Goal: Information Seeking & Learning: Learn about a topic

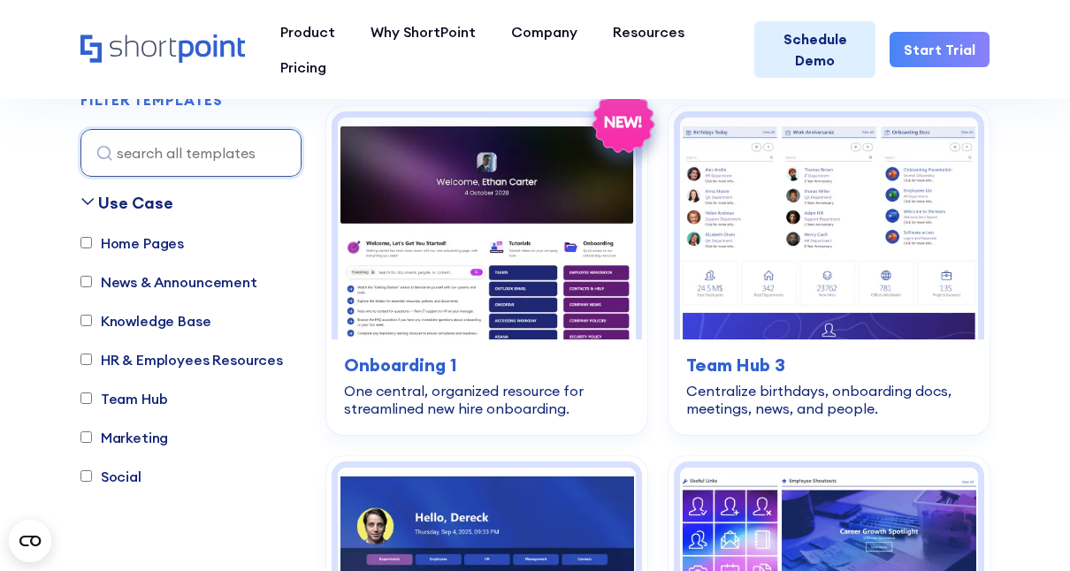
scroll to position [2953, 0]
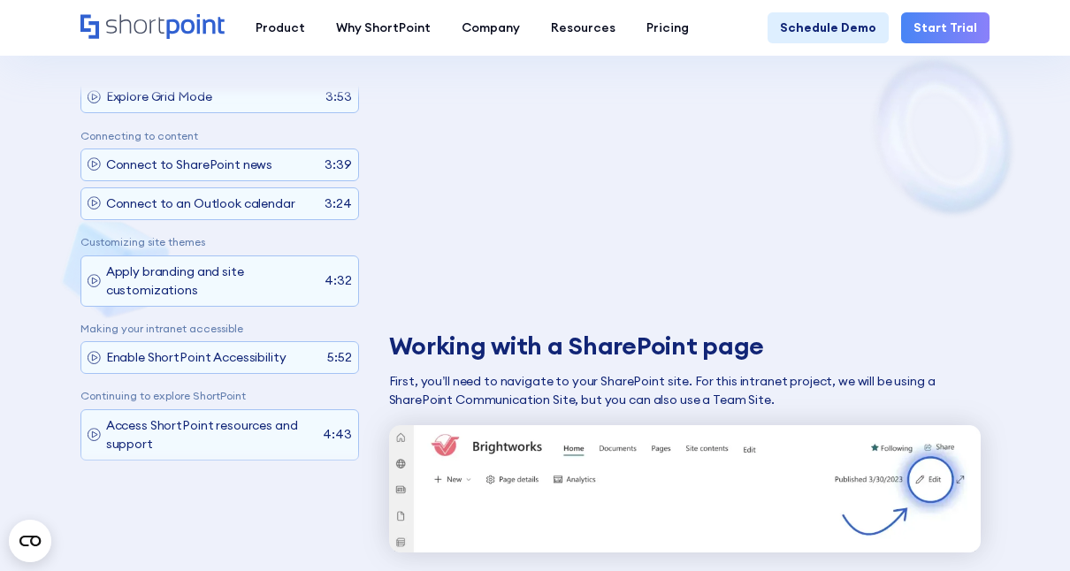
scroll to position [227, 0]
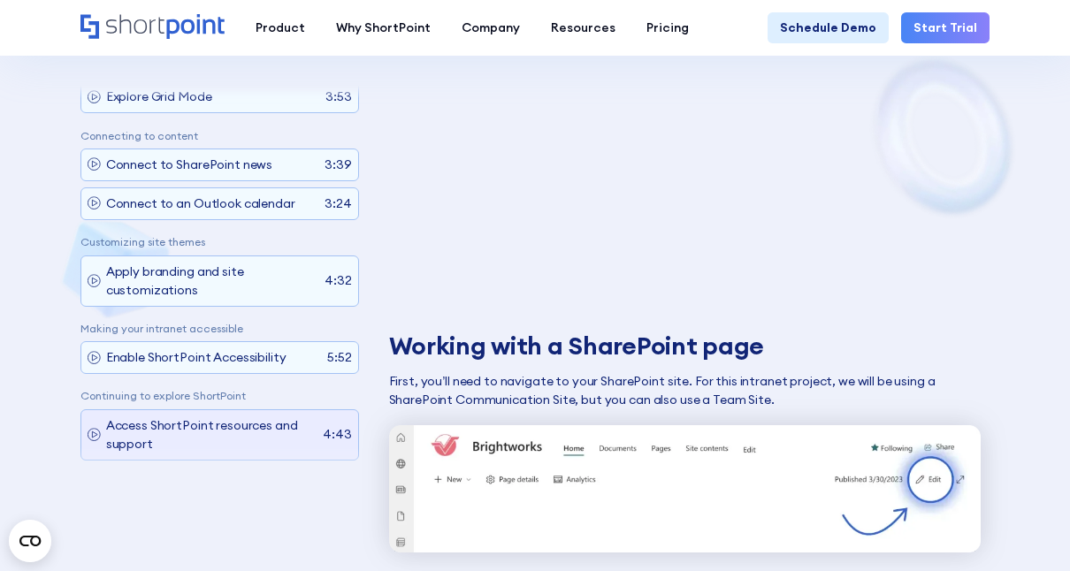
click at [197, 431] on p "Access ShortPoint resources and support" at bounding box center [211, 434] width 211 height 37
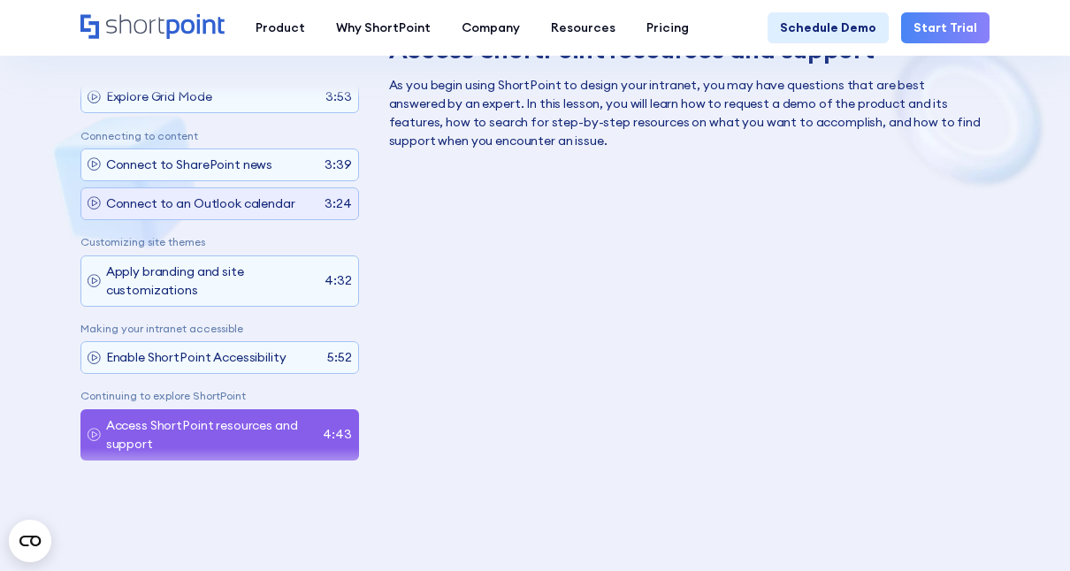
click at [222, 194] on p "Connect to an Outlook calendar" at bounding box center [200, 203] width 189 height 19
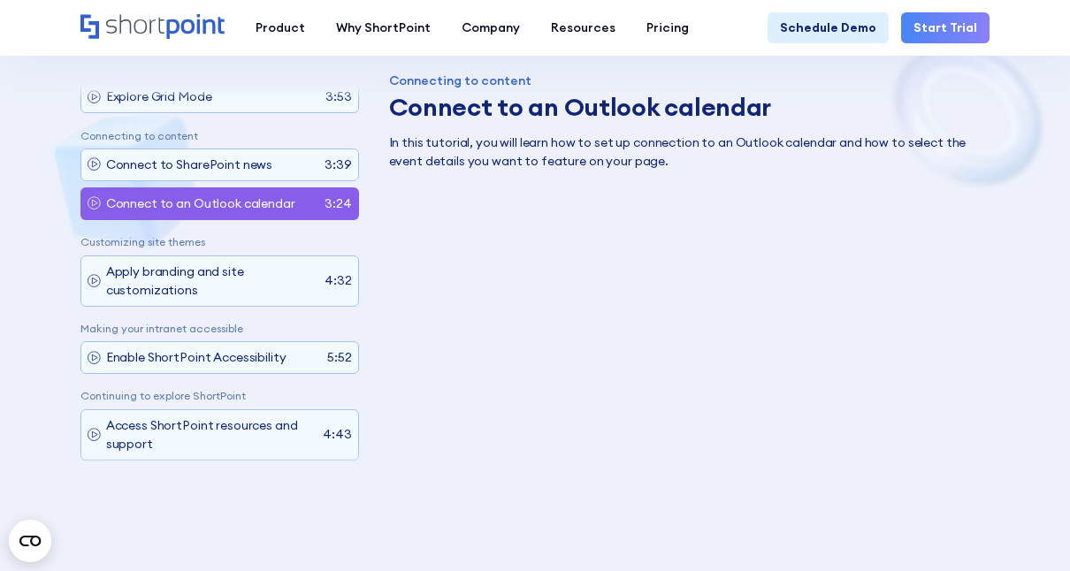
scroll to position [745, 0]
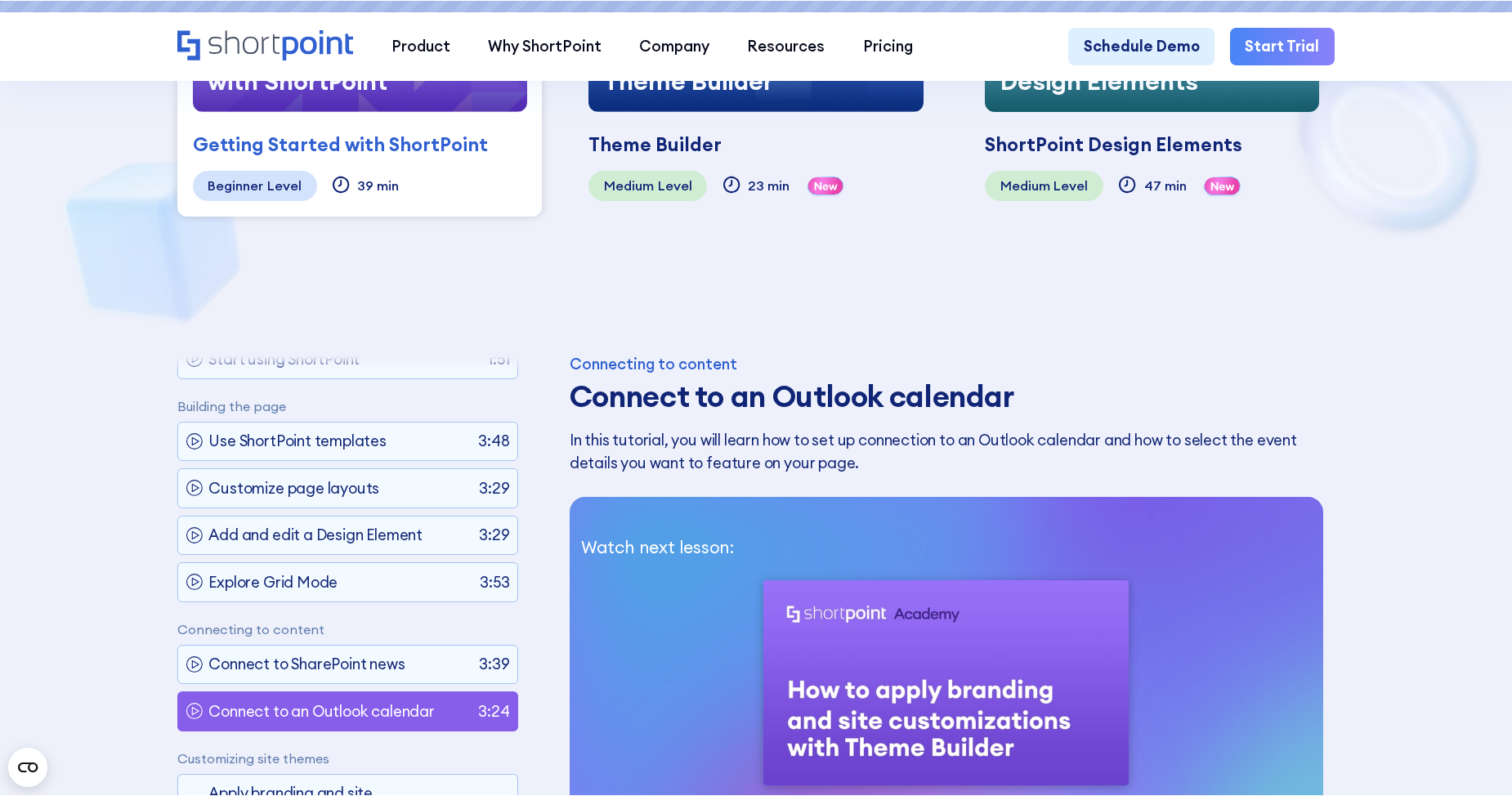
scroll to position [55, 0]
